Goal: Find specific page/section: Find specific page/section

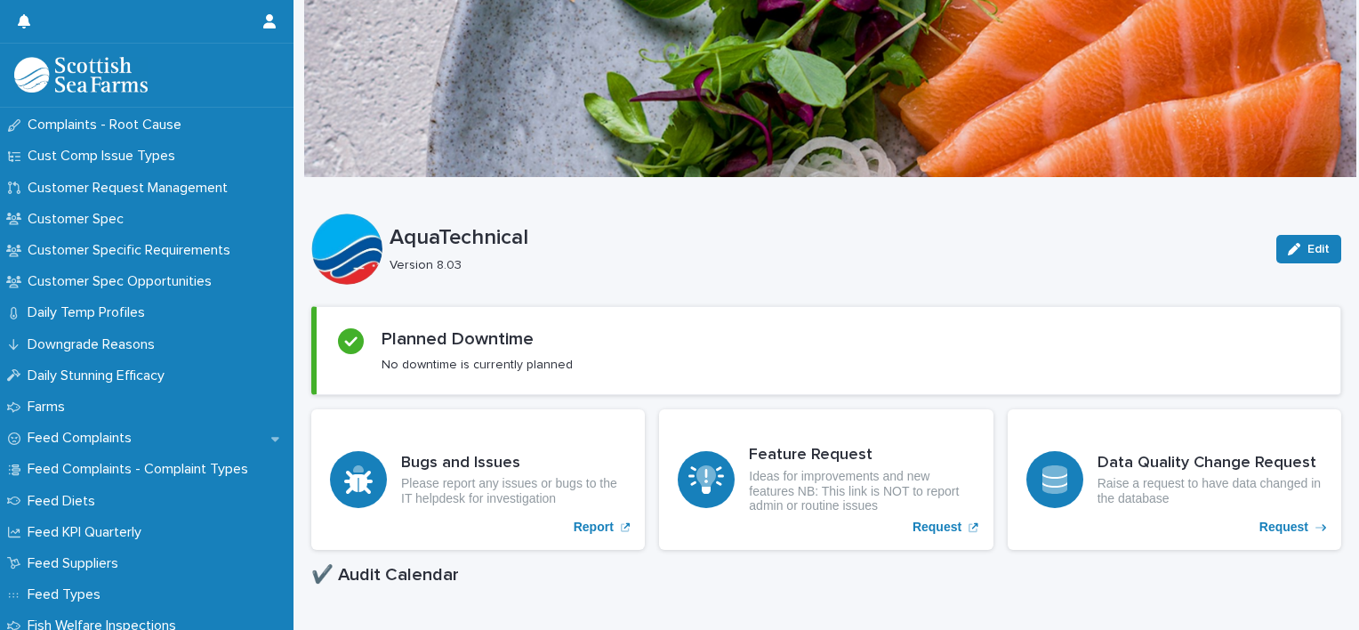
scroll to position [1156, 0]
click at [107, 431] on p "Feed Complaints" at bounding box center [82, 437] width 125 height 17
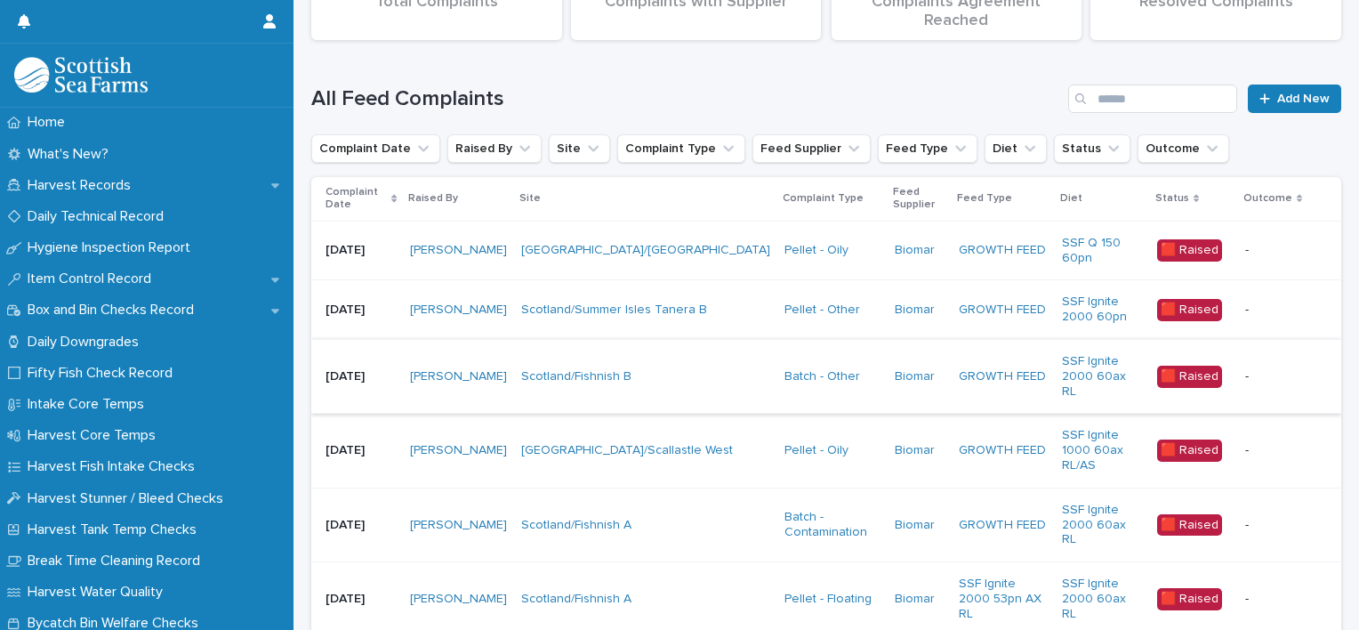
scroll to position [267, 0]
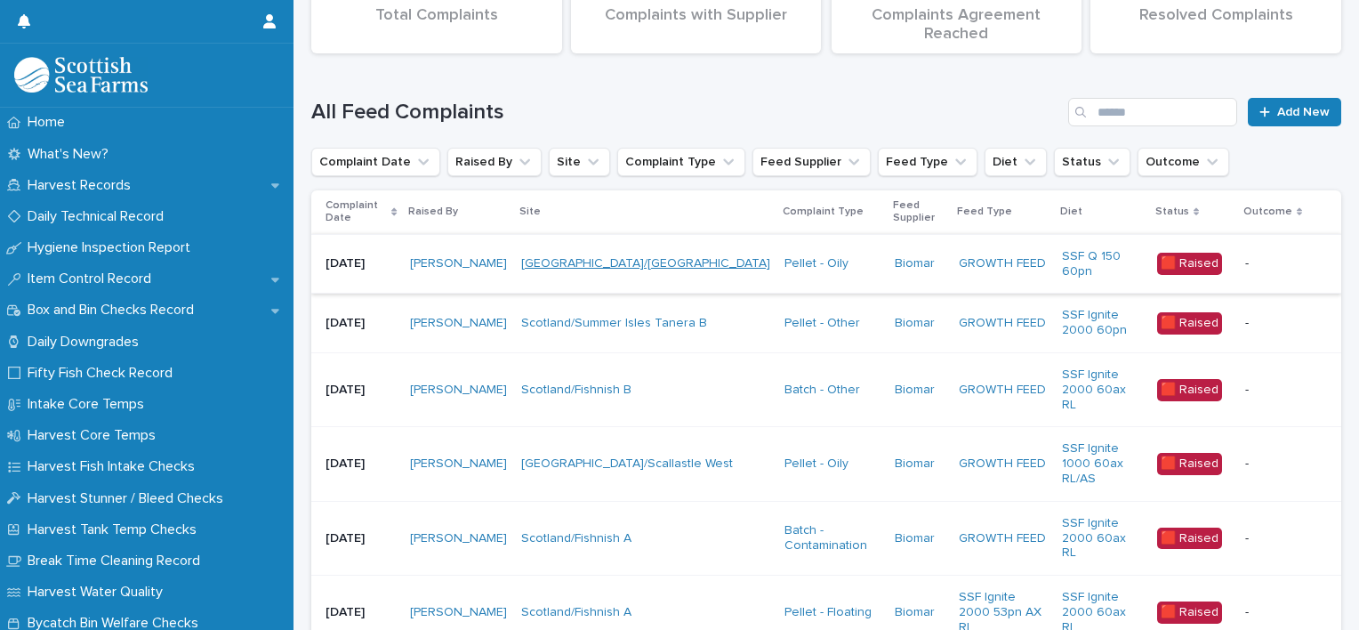
click at [653, 267] on link "[GEOGRAPHIC_DATA]/[GEOGRAPHIC_DATA]" at bounding box center [645, 263] width 249 height 15
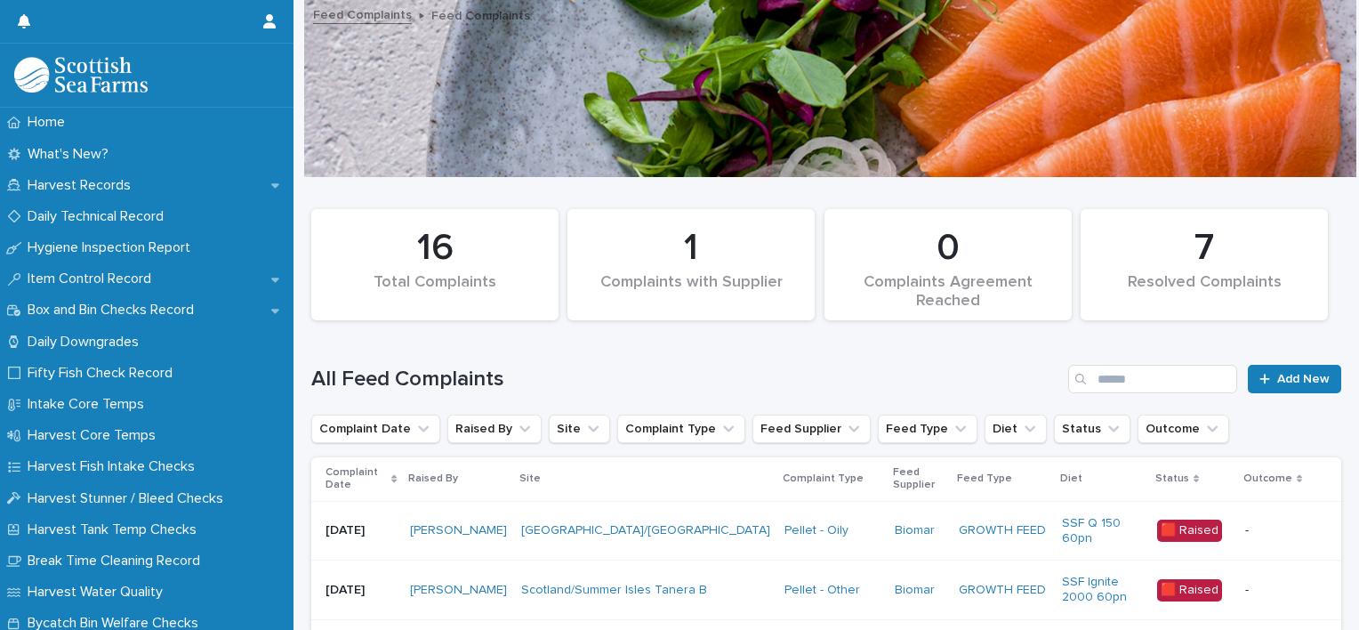
click at [1247, 531] on p "-" at bounding box center [1279, 530] width 68 height 15
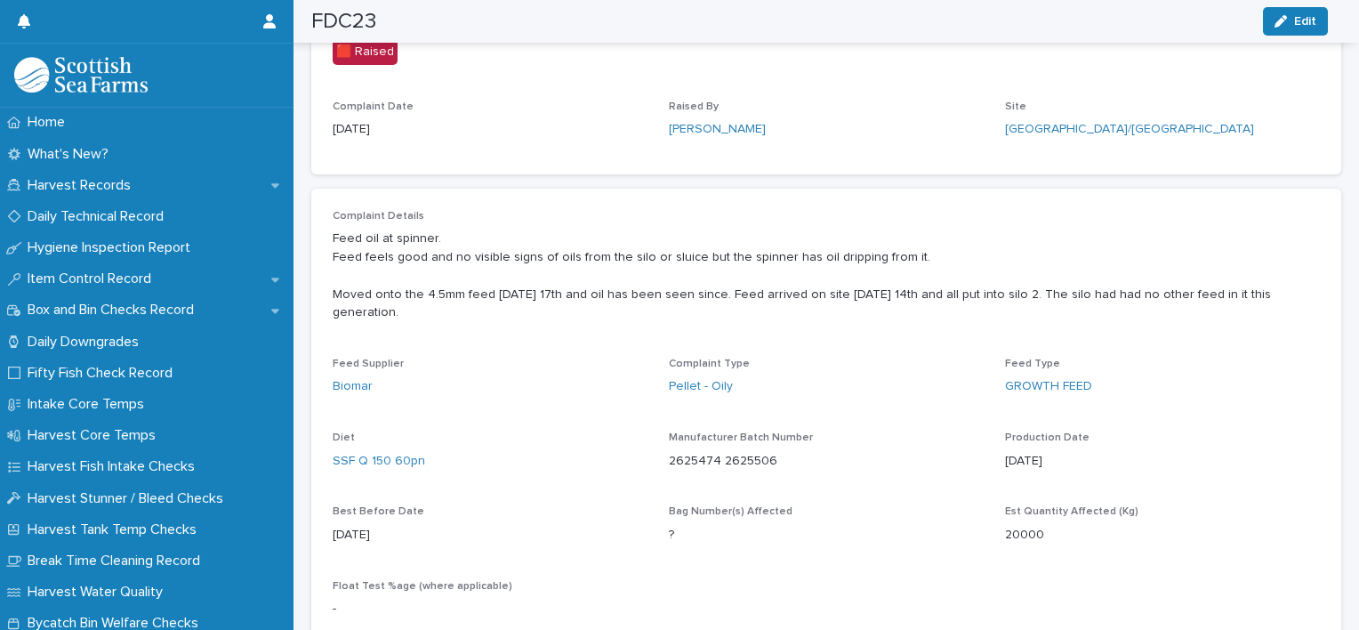
scroll to position [534, 0]
